Goal: Task Accomplishment & Management: Use online tool/utility

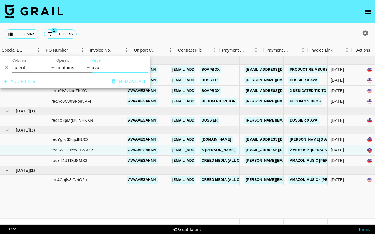
select select "talentName"
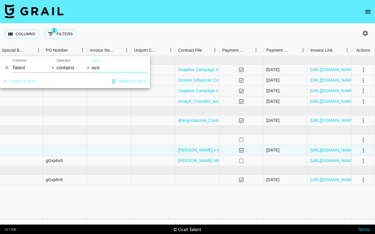
drag, startPoint x: 108, startPoint y: 69, endPoint x: 86, endPoint y: 69, distance: 21.8
click at [86, 69] on div "And Or Columns Grail Platform ID Airtable ID Talent Manager Client Booker Campa…" at bounding box center [75, 65] width 150 height 19
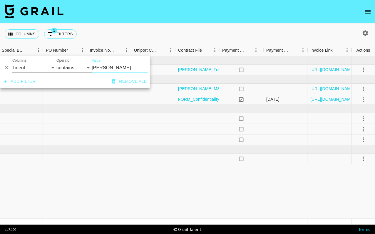
type input "emily"
click at [148, 34] on div "Columns 1 Filters + Booking" at bounding box center [187, 34] width 375 height 21
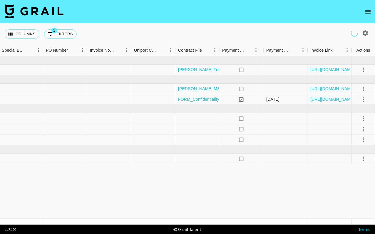
click at [59, 34] on button "1 Filters" at bounding box center [60, 33] width 33 height 9
select select "talentName"
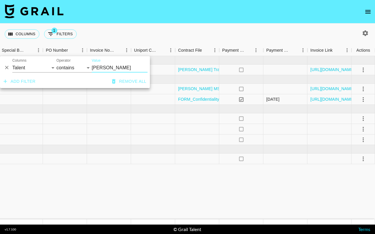
drag, startPoint x: 108, startPoint y: 68, endPoint x: 90, endPoint y: 68, distance: 17.4
click at [90, 68] on div "And Or Columns Grail Platform ID Airtable ID Talent Manager Client Booker Campa…" at bounding box center [75, 65] width 150 height 19
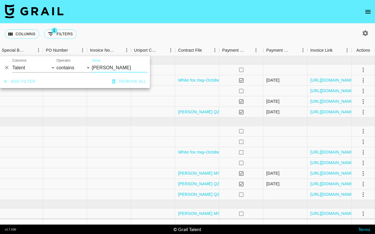
type input "sadie"
click at [174, 29] on div "Columns 1 Filters + Booking" at bounding box center [187, 34] width 375 height 21
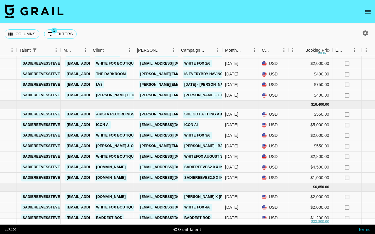
scroll to position [6, 106]
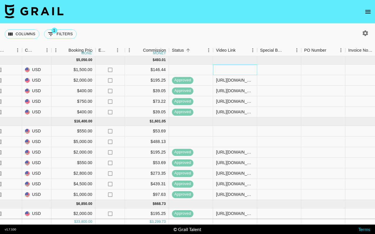
click at [254, 70] on div at bounding box center [235, 70] width 44 height 11
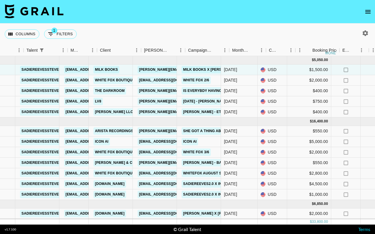
scroll to position [0, 99]
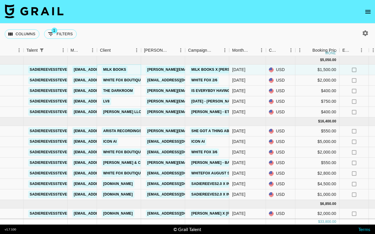
click at [112, 71] on link "Milk Books" at bounding box center [115, 69] width 26 height 7
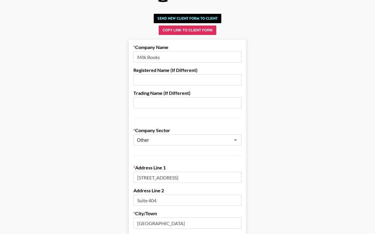
scroll to position [9, 0]
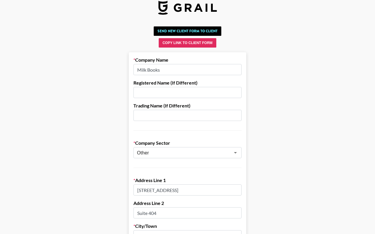
drag, startPoint x: 172, startPoint y: 71, endPoint x: 117, endPoint y: 70, distance: 55.0
paste input "ILK Tailor Made Books Limited"
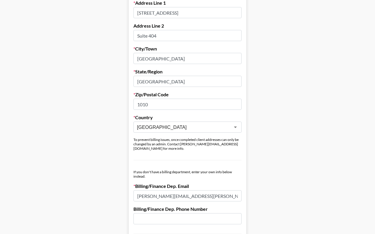
scroll to position [439, 0]
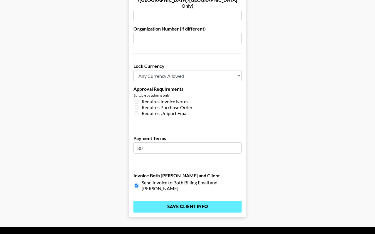
type input "MILK Tailor Made Books Limited"
click at [204, 201] on input "Save Client Info" at bounding box center [188, 207] width 108 height 12
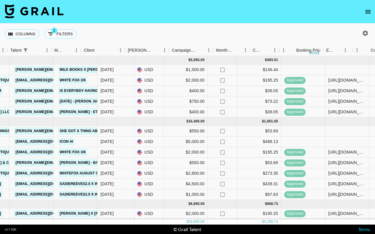
scroll to position [0, 299]
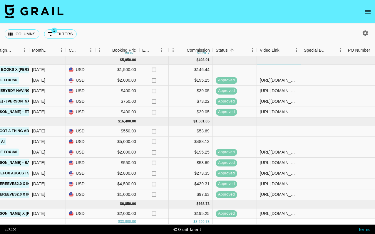
click at [275, 69] on div at bounding box center [279, 70] width 44 height 11
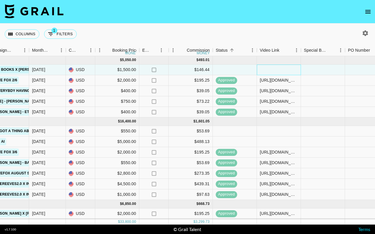
click at [275, 69] on div at bounding box center [279, 70] width 44 height 11
type input "[URL][DOMAIN_NAME]"
click at [311, 70] on div at bounding box center [323, 70] width 44 height 11
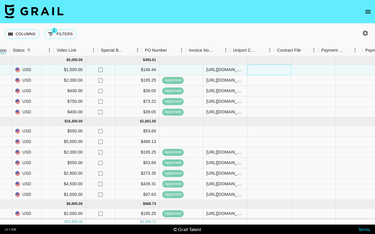
scroll to position [0, 598]
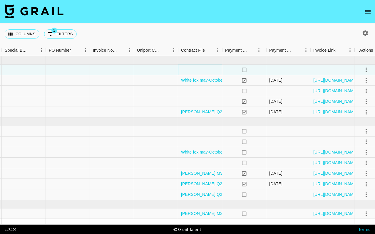
click at [196, 72] on div at bounding box center [200, 70] width 44 height 11
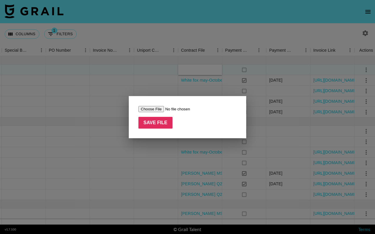
click at [161, 109] on input "file" at bounding box center [176, 109] width 74 height 6
type input "C:\fakepath\Dossier Influencer Contract x [PERSON_NAME].pdf"
click at [152, 124] on input "Save File" at bounding box center [156, 123] width 34 height 12
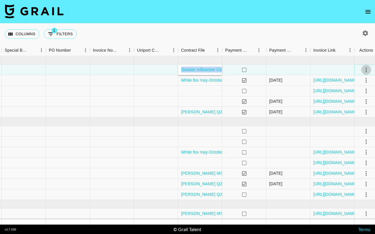
click at [365, 68] on icon "select merge strategy" at bounding box center [366, 69] width 7 height 7
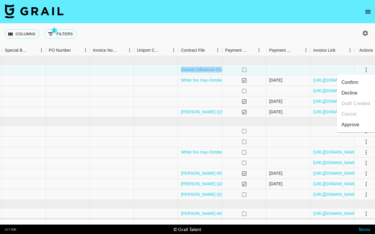
click at [362, 126] on li "Approve" at bounding box center [356, 125] width 38 height 11
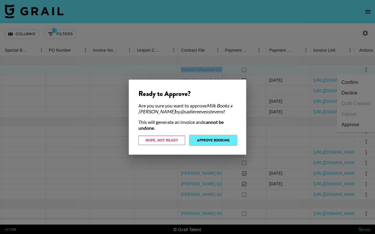
click at [222, 143] on button "Approve Booking" at bounding box center [213, 140] width 47 height 9
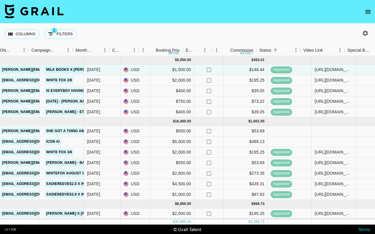
scroll to position [0, 229]
